Goal: Complete application form

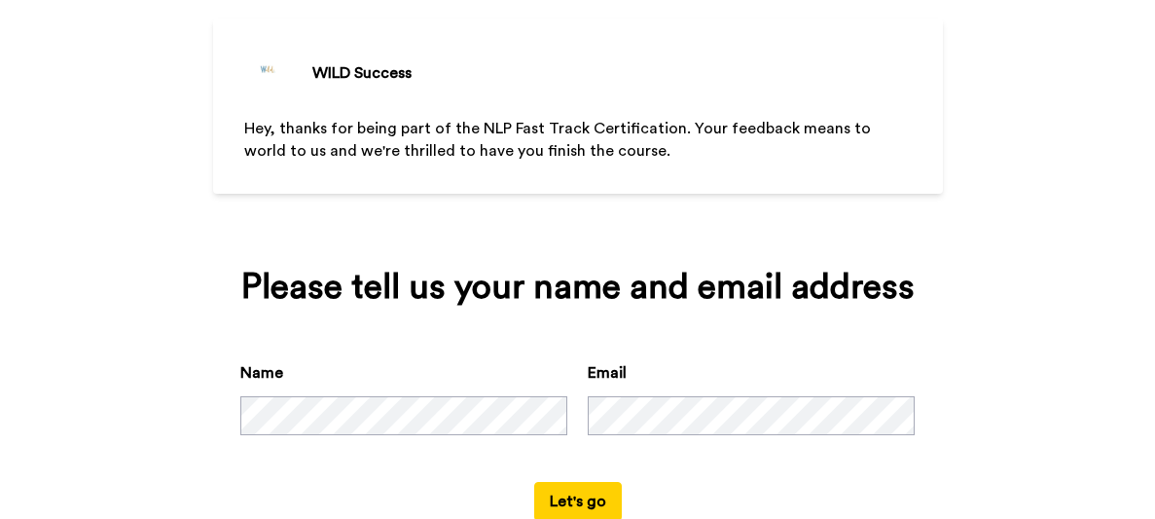
scroll to position [162, 0]
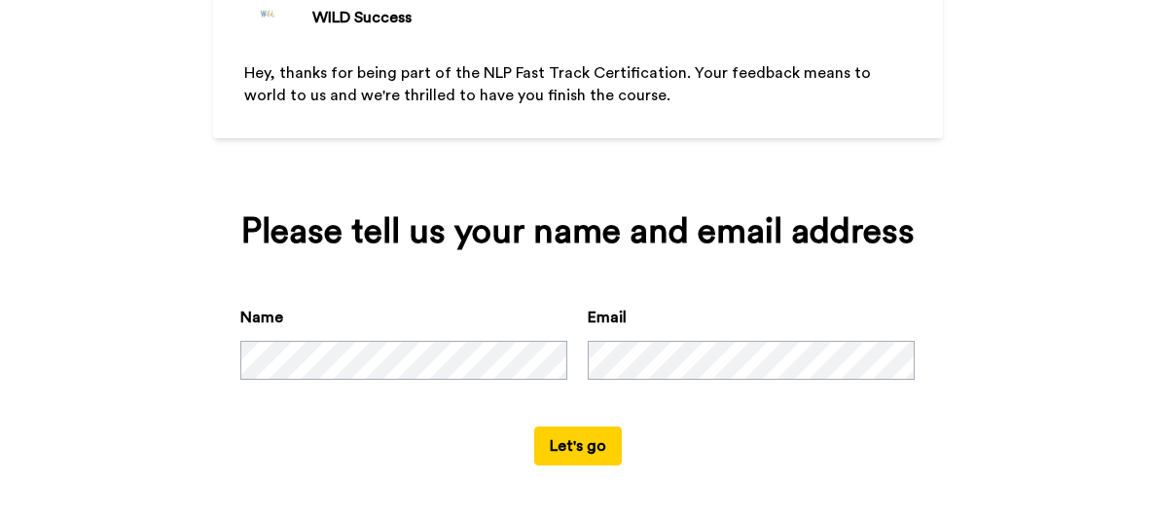
click at [585, 444] on button "Let's go" at bounding box center [578, 445] width 88 height 39
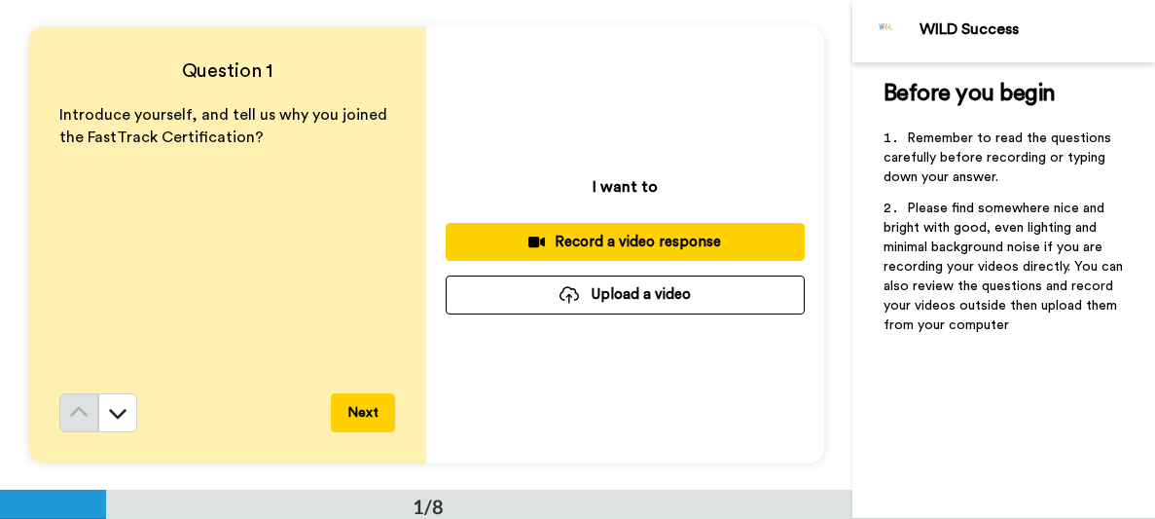
click at [622, 246] on div "Record a video response" at bounding box center [625, 242] width 328 height 20
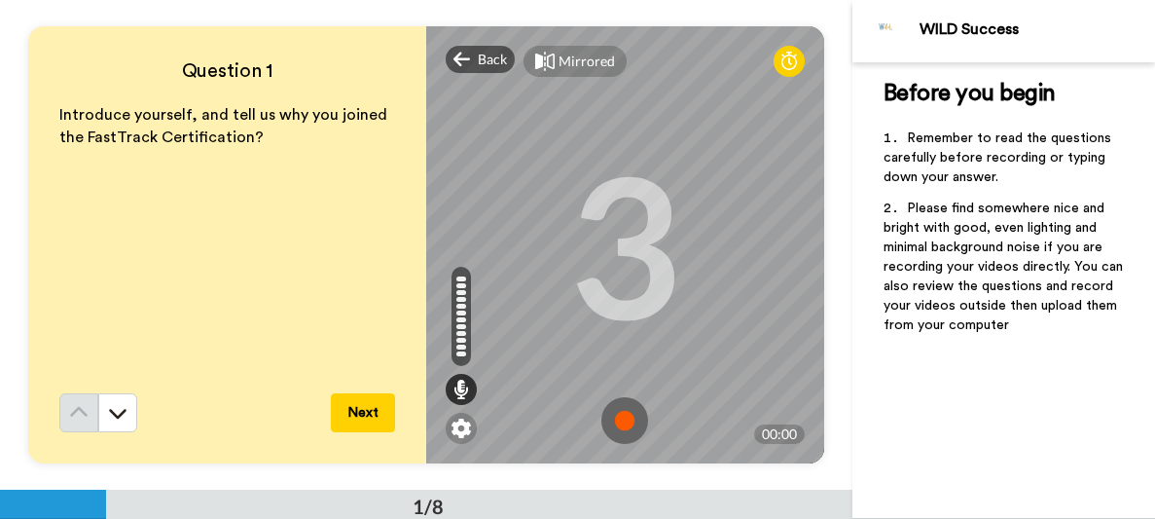
click at [621, 420] on img at bounding box center [625, 420] width 47 height 47
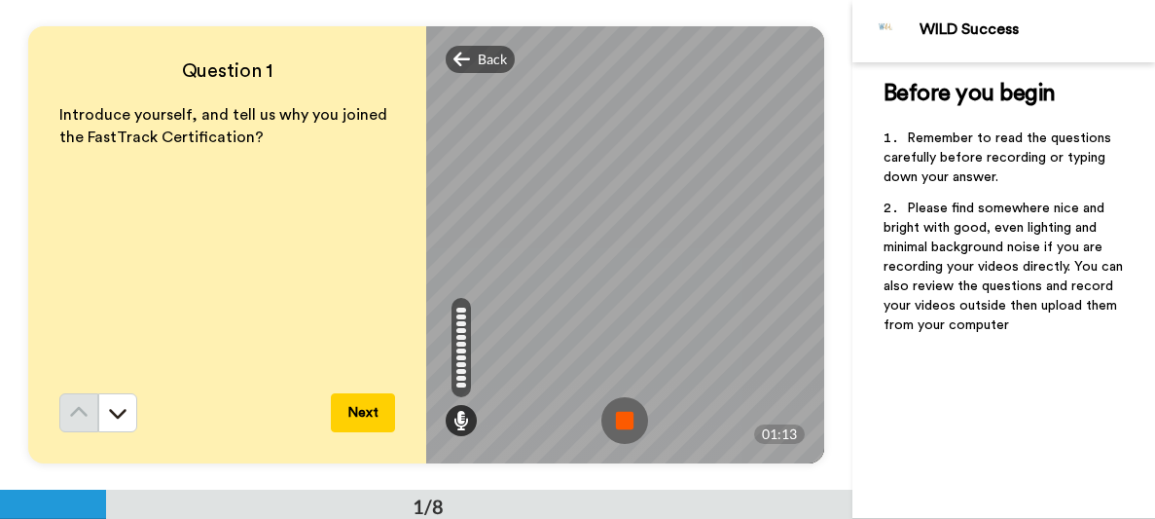
click at [355, 411] on button "Next" at bounding box center [363, 412] width 64 height 39
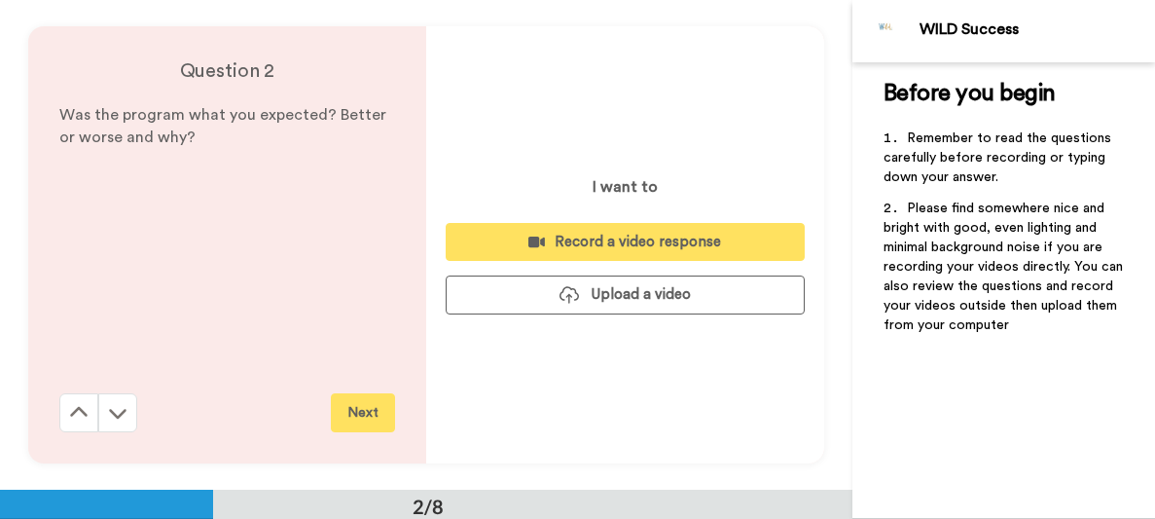
scroll to position [490, 0]
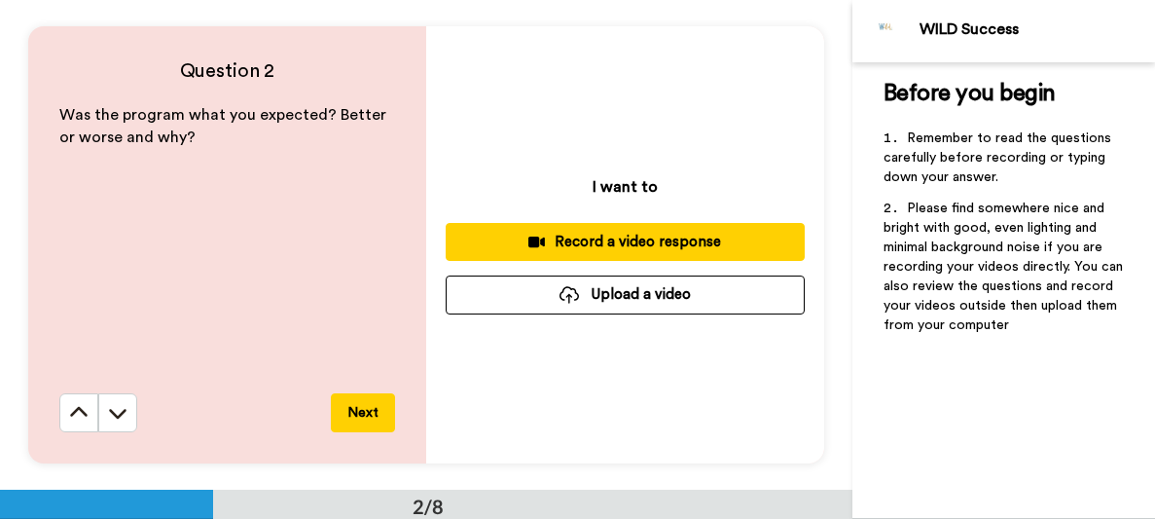
click at [683, 243] on div "Record a video response" at bounding box center [625, 242] width 328 height 20
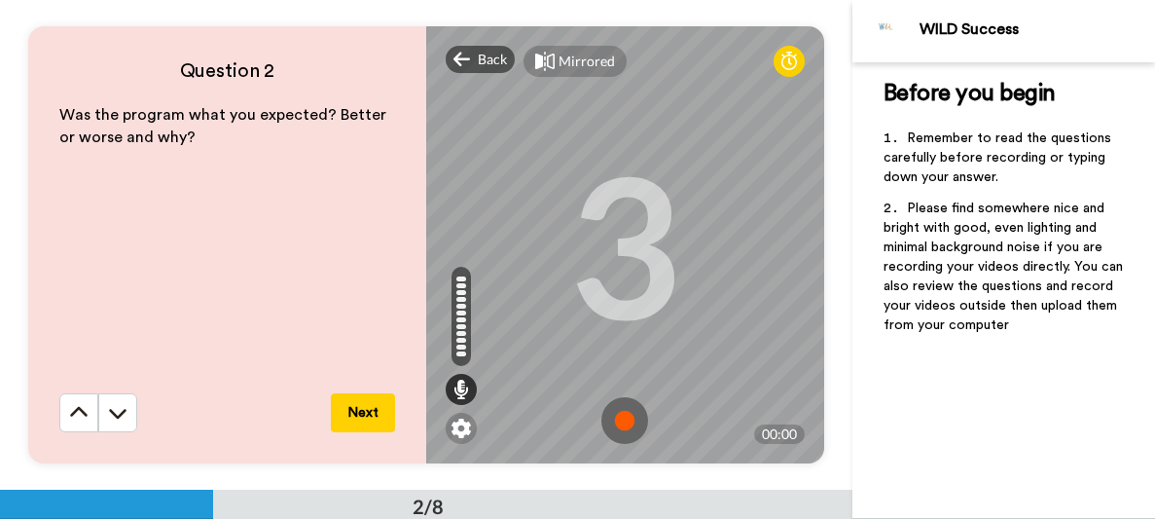
click at [632, 422] on img at bounding box center [625, 420] width 47 height 47
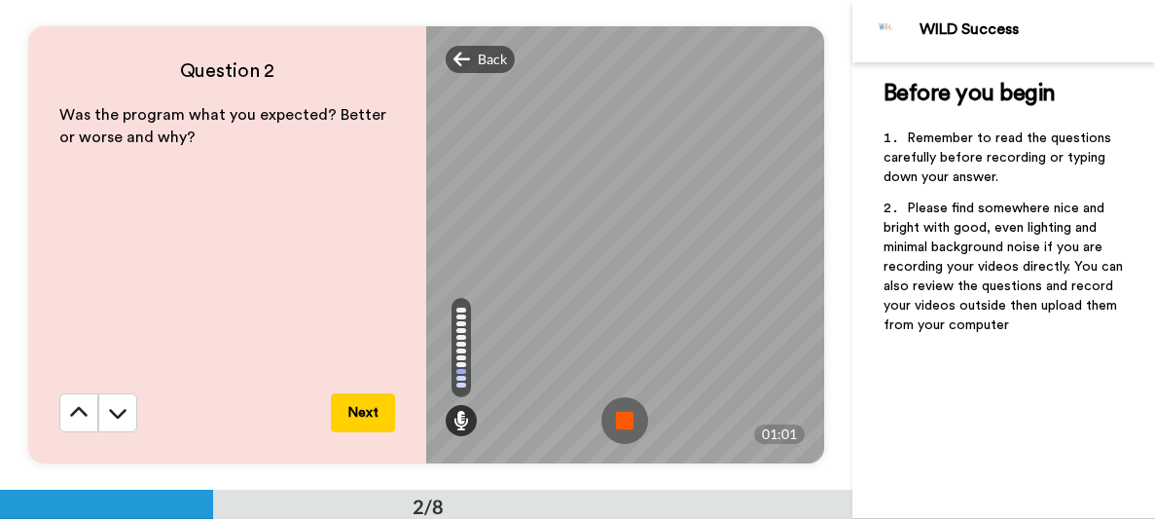
click at [372, 416] on button "Next" at bounding box center [363, 412] width 64 height 39
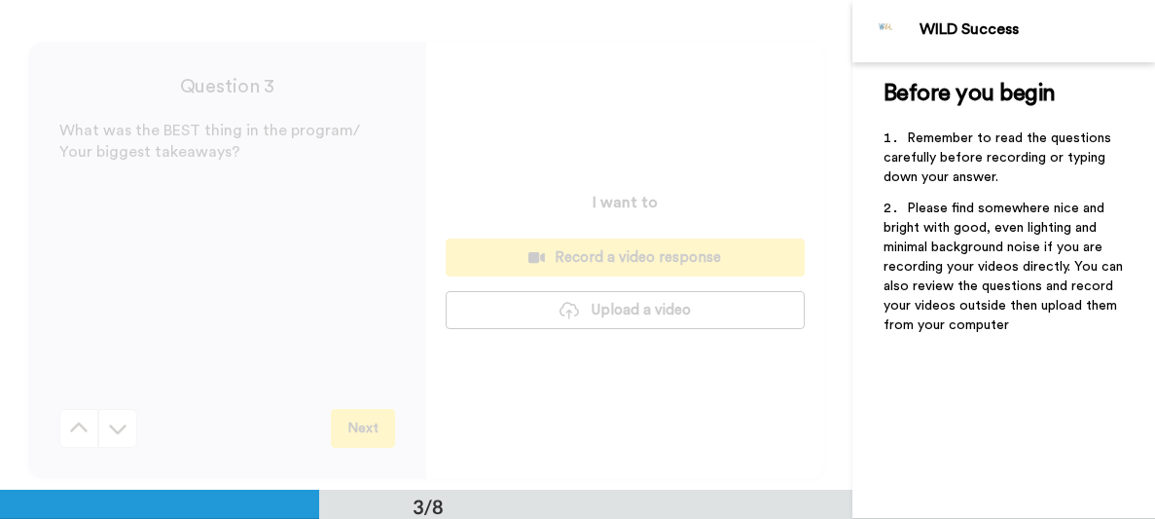
scroll to position [978, 0]
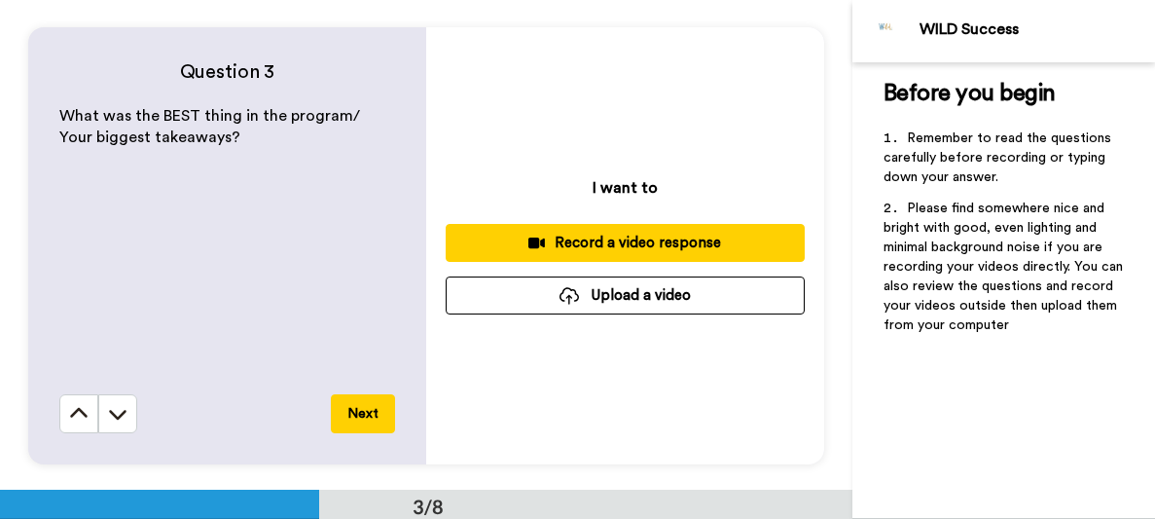
click at [568, 249] on div "Record a video response" at bounding box center [625, 243] width 328 height 20
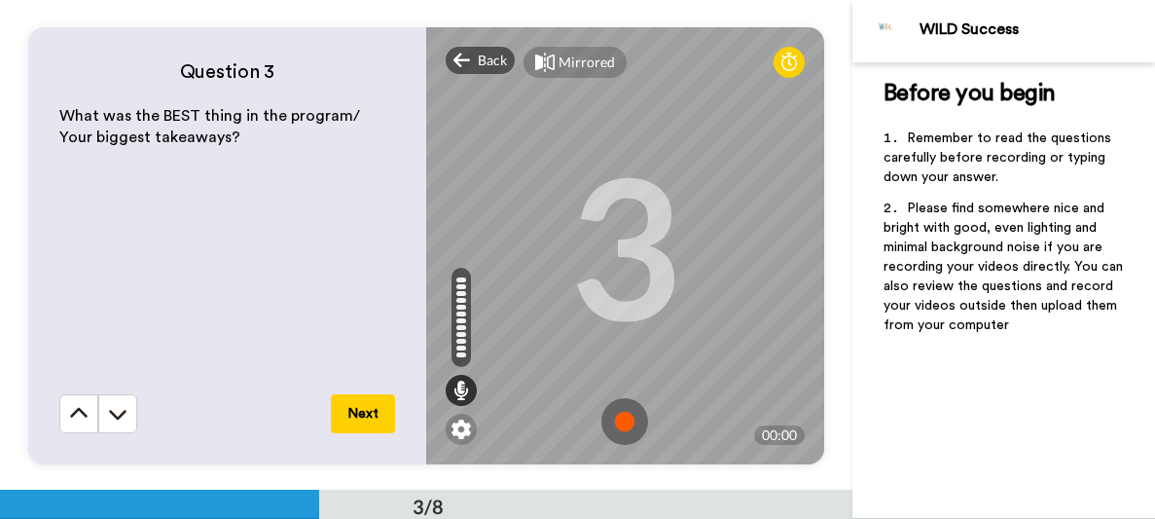
click at [621, 419] on img at bounding box center [625, 421] width 47 height 47
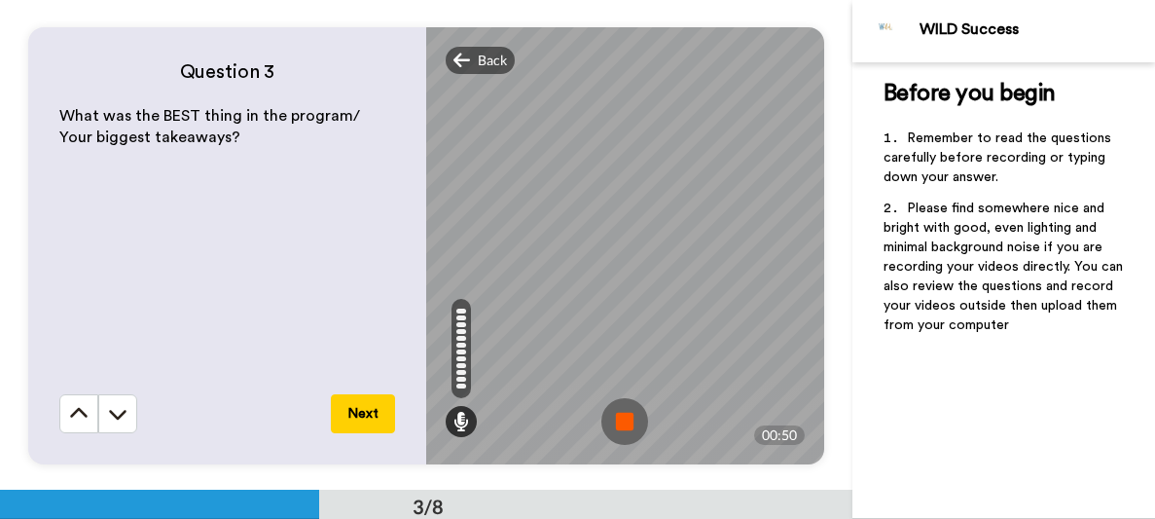
click at [343, 406] on button "Next" at bounding box center [363, 413] width 64 height 39
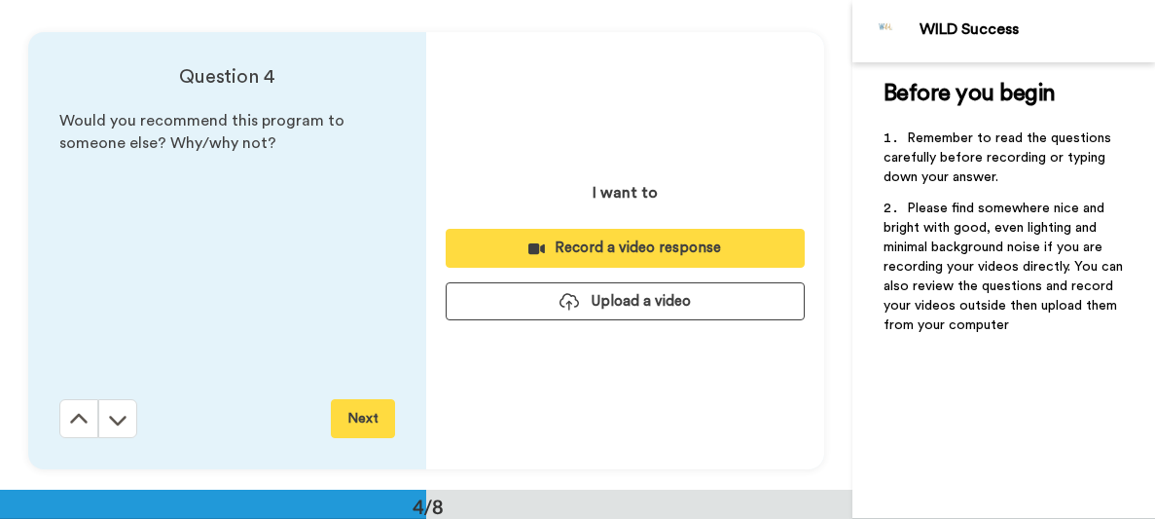
scroll to position [1467, 0]
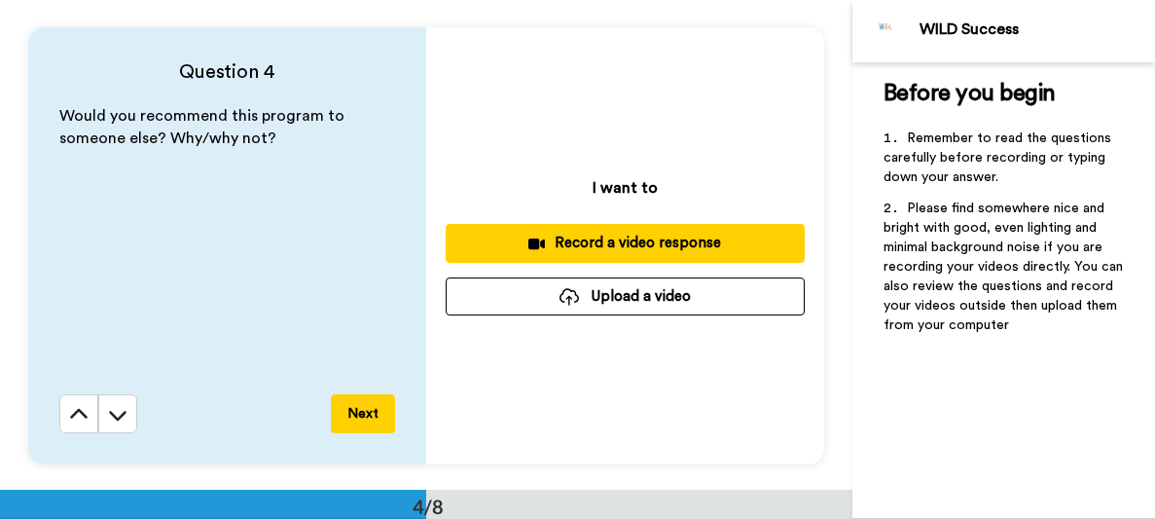
click at [651, 245] on div "Record a video response" at bounding box center [625, 243] width 328 height 20
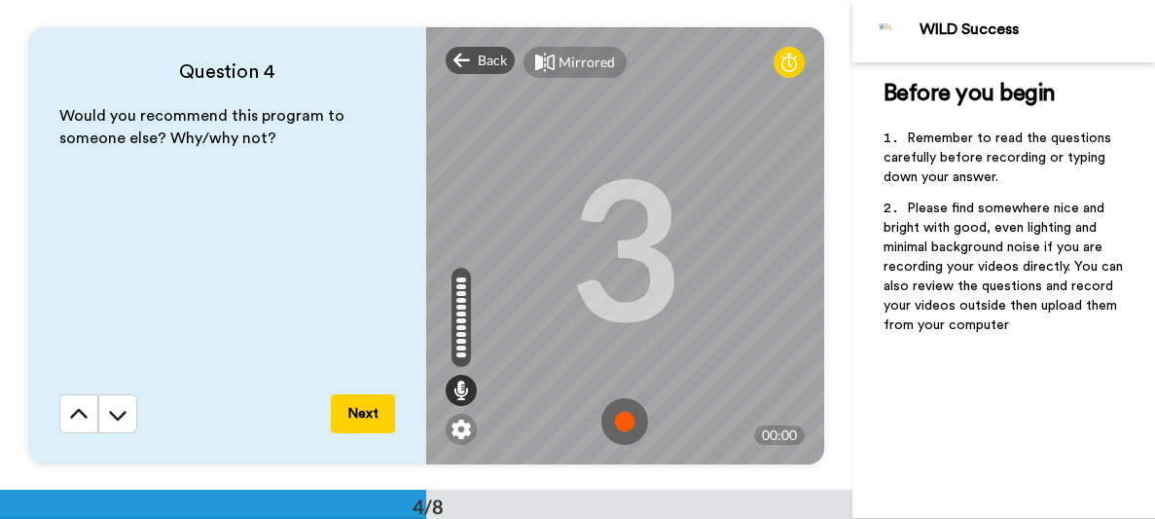
click at [632, 421] on img at bounding box center [625, 421] width 47 height 47
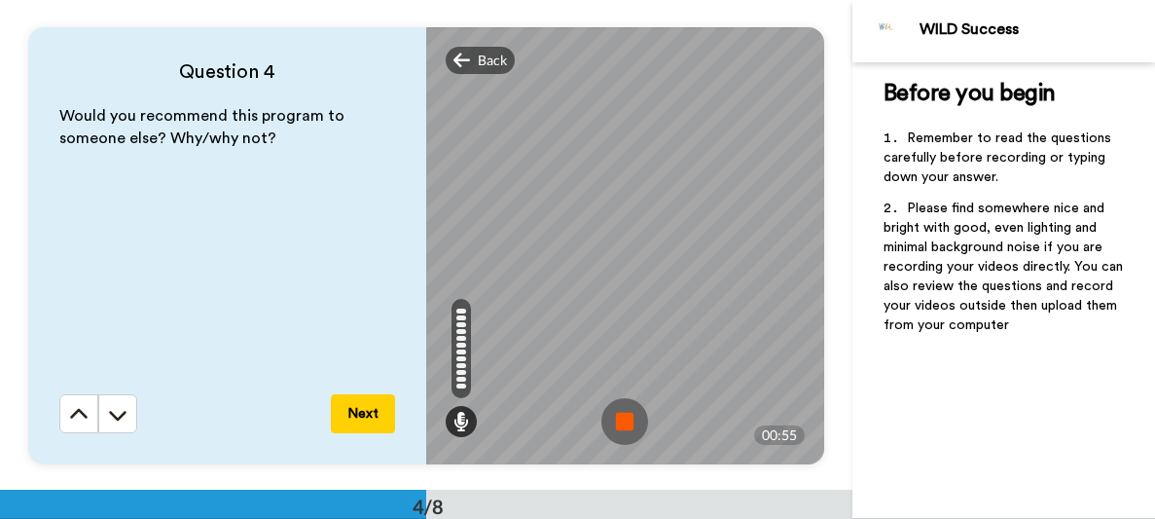
click at [365, 413] on button "Next" at bounding box center [363, 413] width 64 height 39
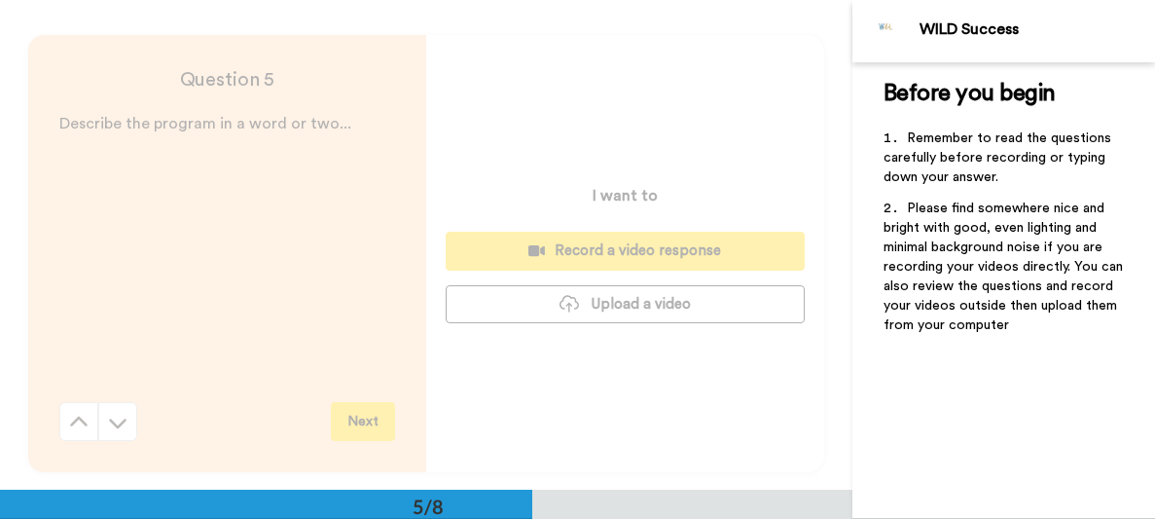
scroll to position [1956, 0]
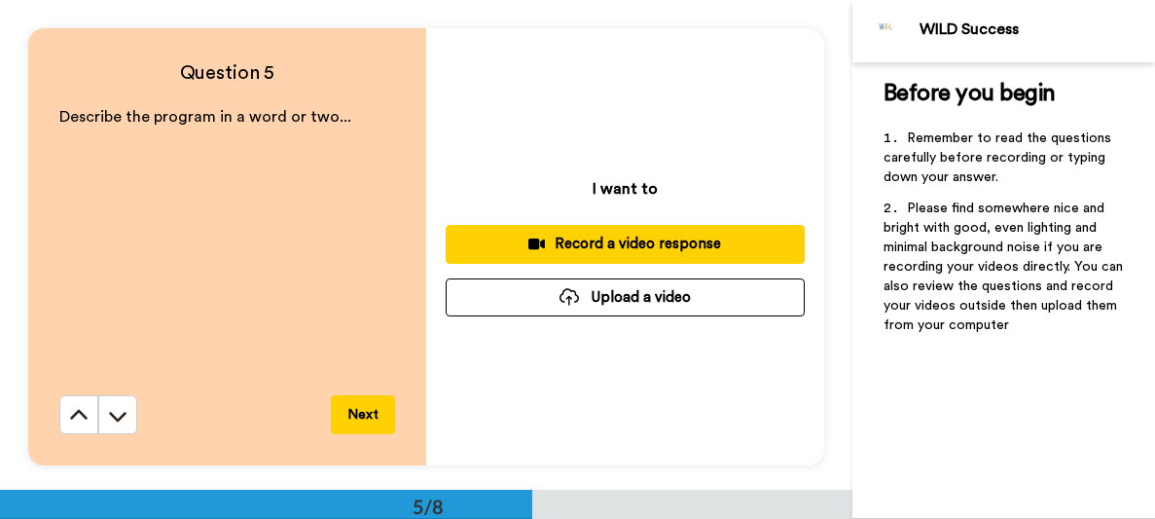
click at [625, 240] on div "Record a video response" at bounding box center [625, 244] width 328 height 20
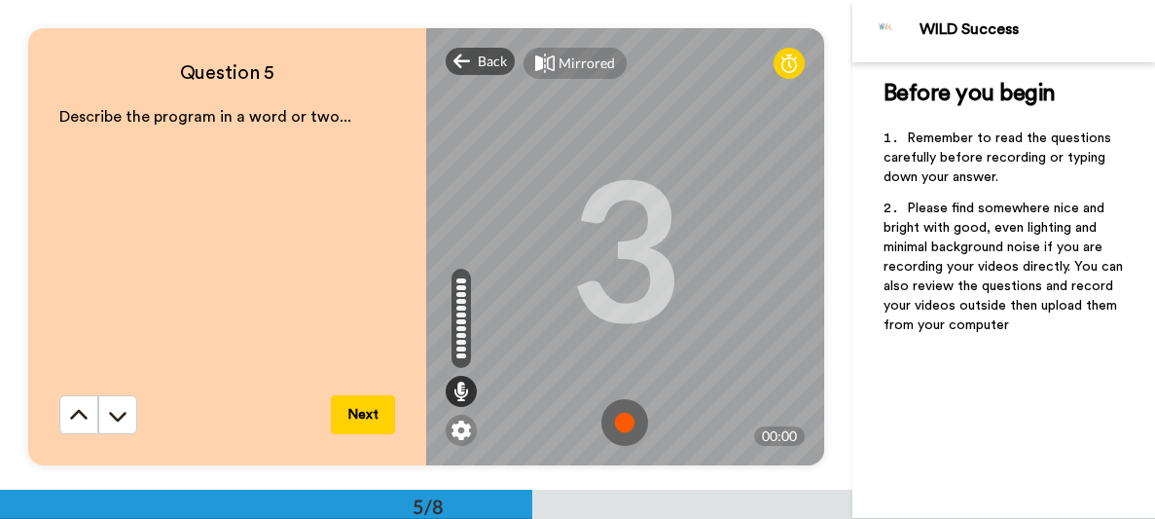
click at [636, 422] on img at bounding box center [625, 422] width 47 height 47
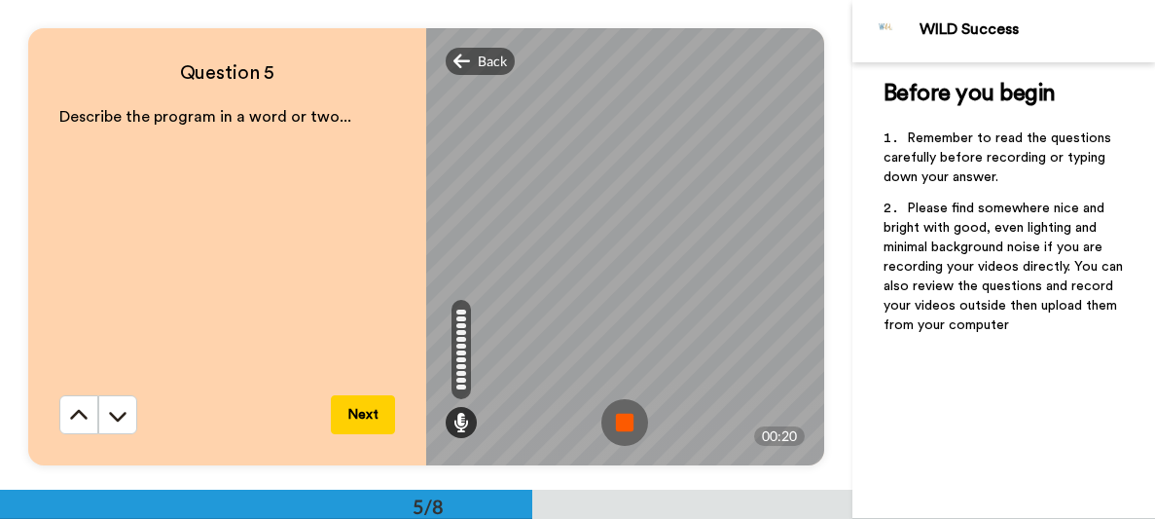
click at [357, 404] on button "Next" at bounding box center [363, 414] width 64 height 39
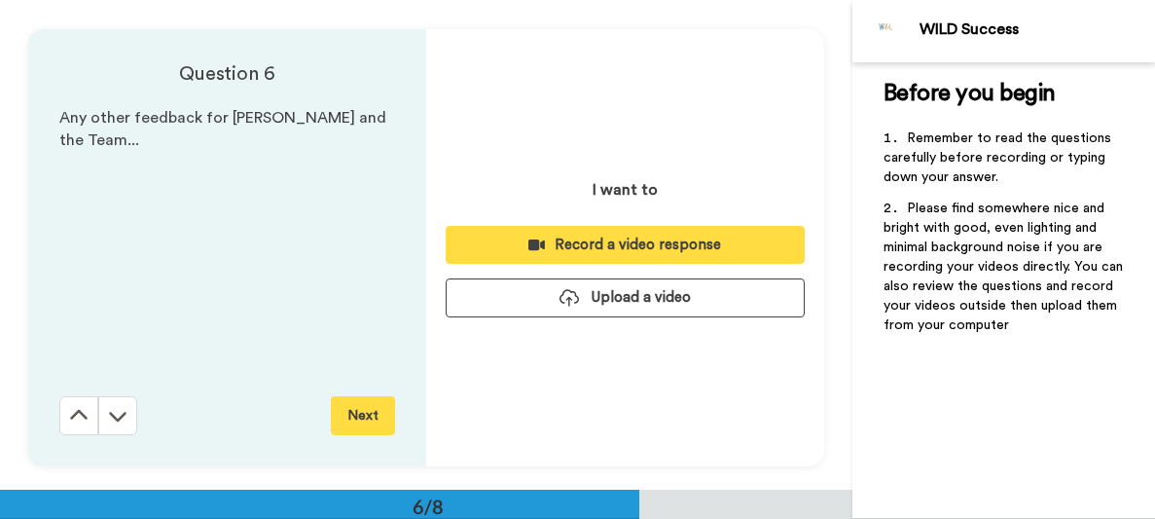
scroll to position [2446, 0]
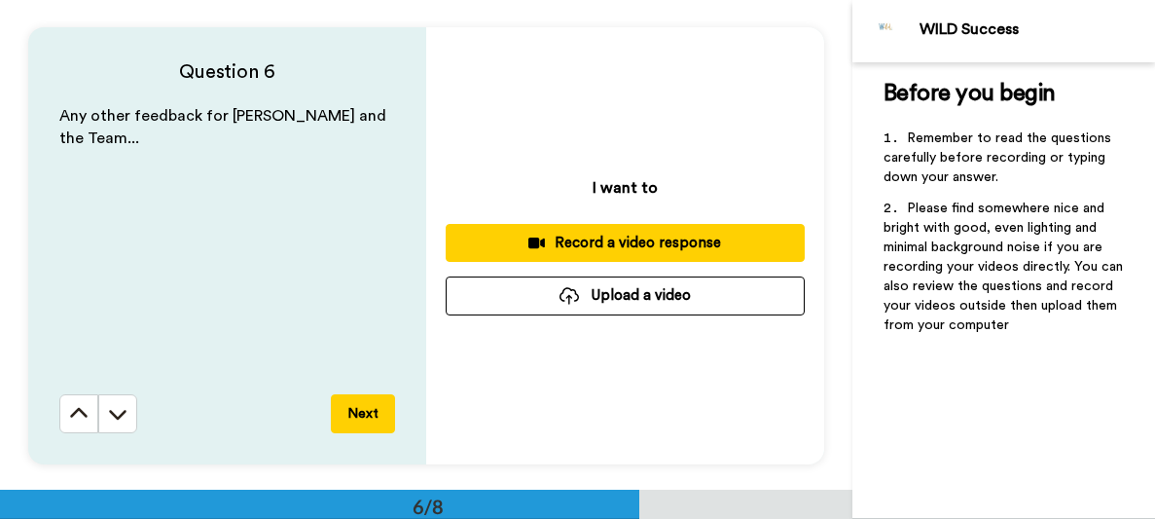
click at [586, 246] on div "Record a video response" at bounding box center [625, 243] width 328 height 20
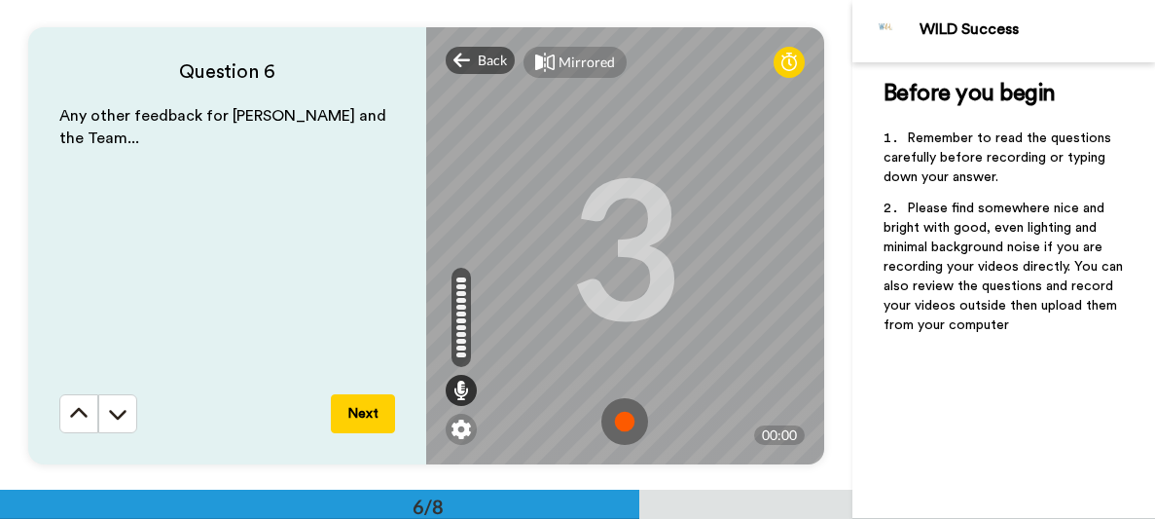
click at [624, 422] on img at bounding box center [625, 421] width 47 height 47
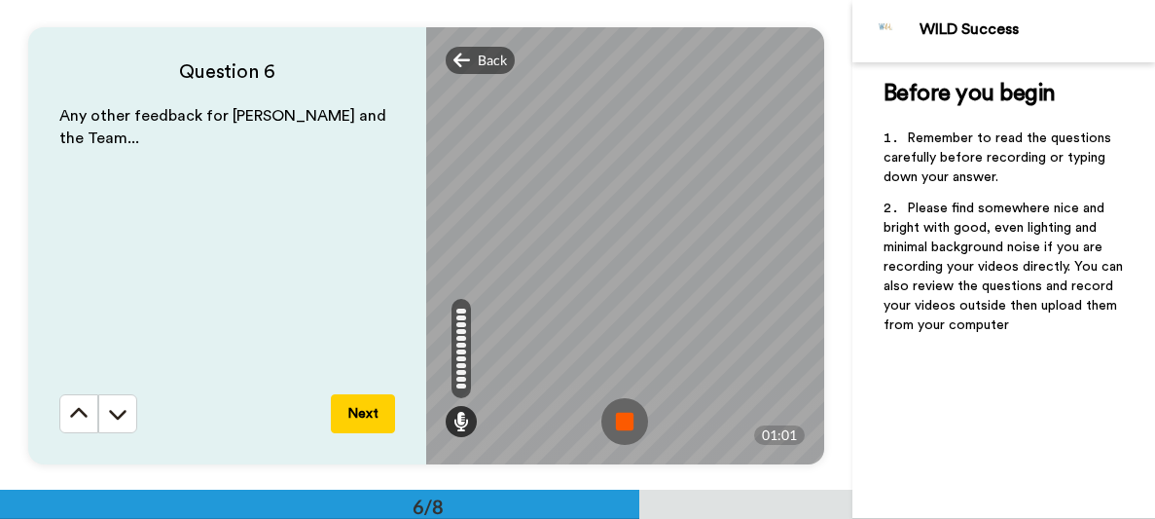
click at [363, 417] on button "Next" at bounding box center [363, 413] width 64 height 39
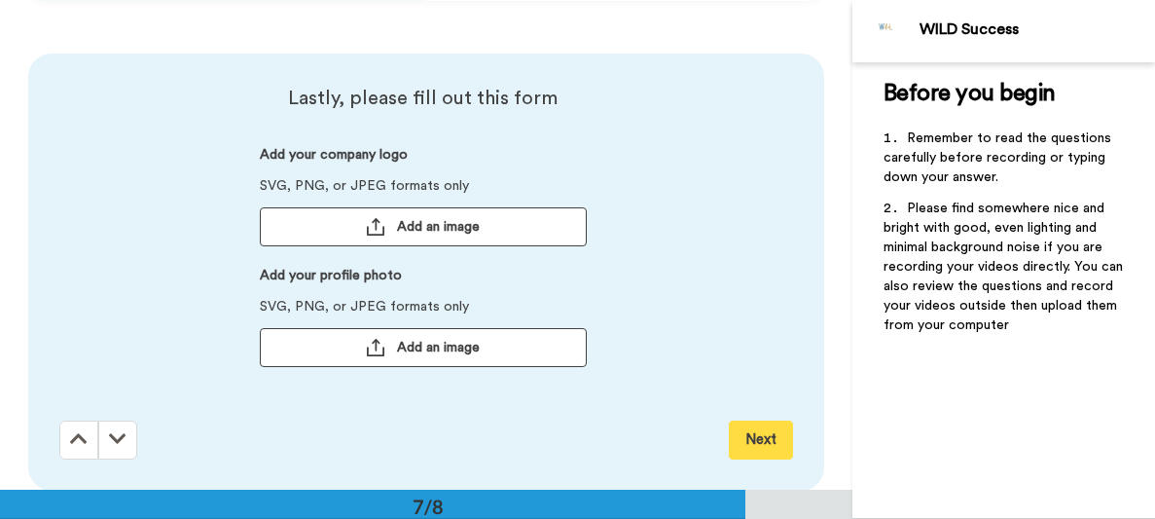
scroll to position [2935, 0]
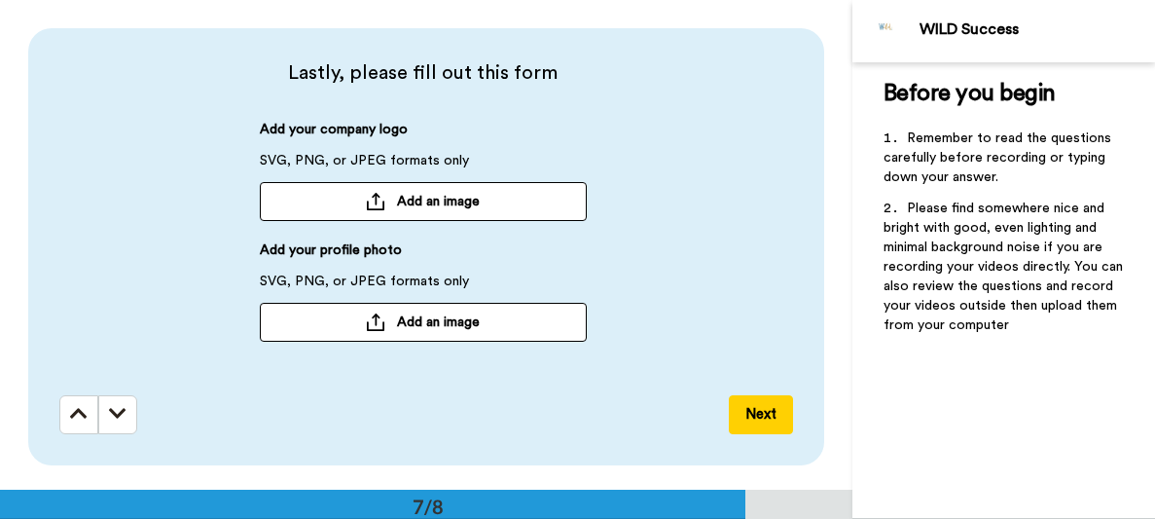
click at [411, 321] on span "Add an image" at bounding box center [438, 321] width 83 height 19
click at [756, 419] on button "Next" at bounding box center [761, 414] width 64 height 39
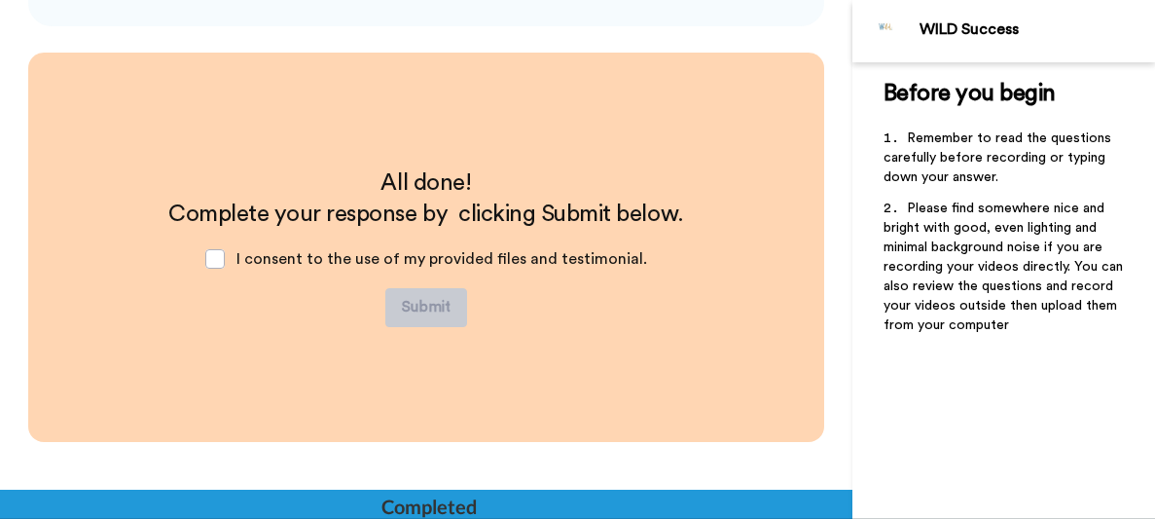
scroll to position [3375, 0]
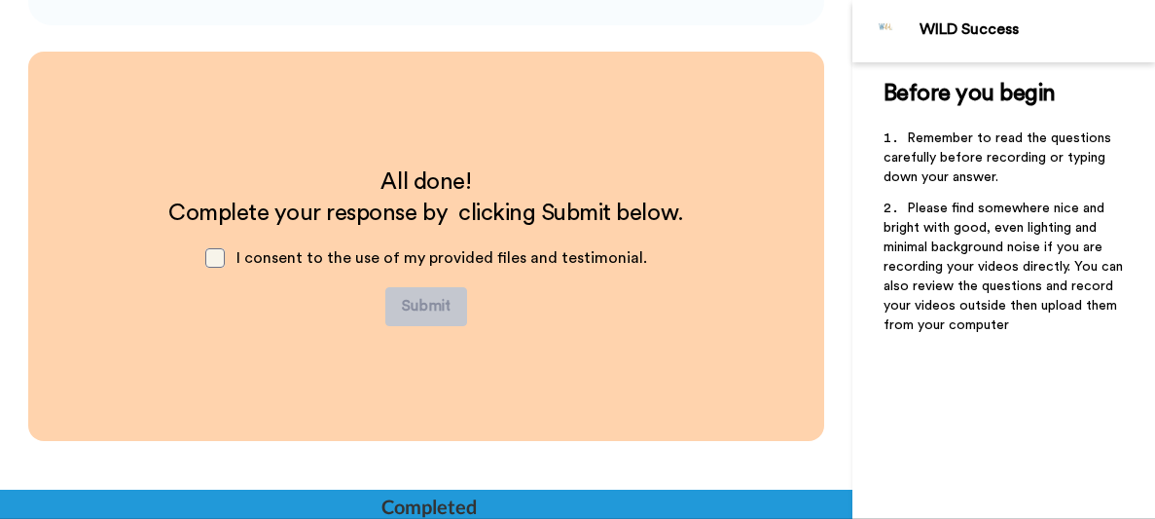
click at [222, 258] on span at bounding box center [214, 257] width 19 height 19
click at [424, 303] on button "Submit" at bounding box center [426, 306] width 82 height 39
